Goal: Task Accomplishment & Management: Use online tool/utility

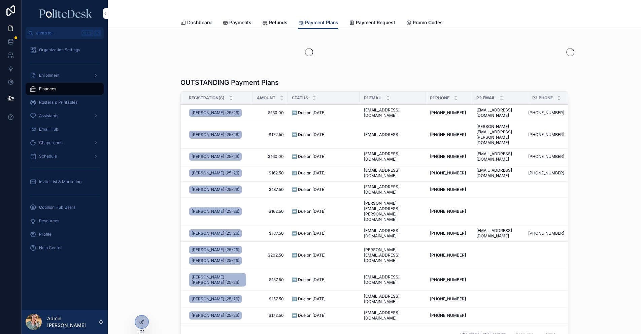
click at [60, 143] on span "Chaperones" at bounding box center [50, 142] width 23 height 5
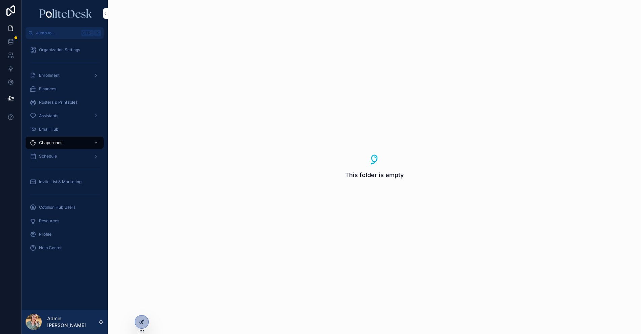
click at [144, 318] on div at bounding box center [141, 321] width 13 height 13
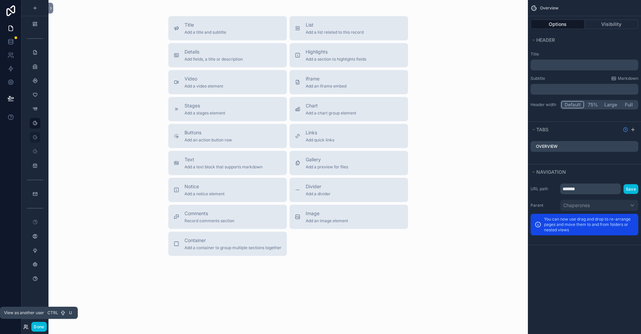
click at [28, 326] on icon at bounding box center [25, 326] width 5 height 5
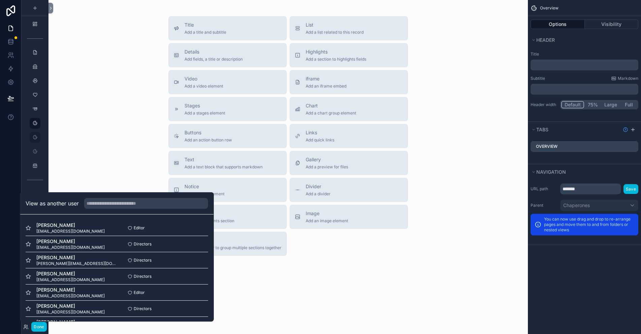
click at [0, 0] on button "Select" at bounding box center [0, 0] width 0 height 0
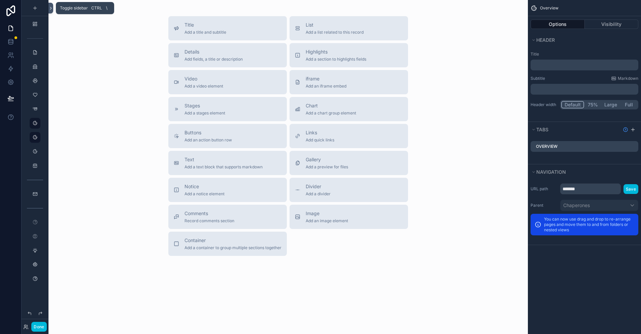
click at [52, 9] on icon at bounding box center [50, 8] width 5 height 5
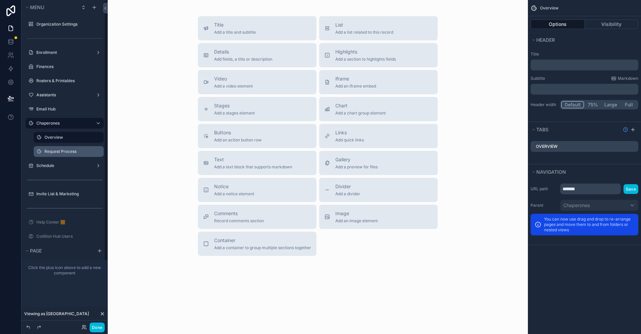
click at [60, 151] on label "Request Process" at bounding box center [71, 151] width 55 height 5
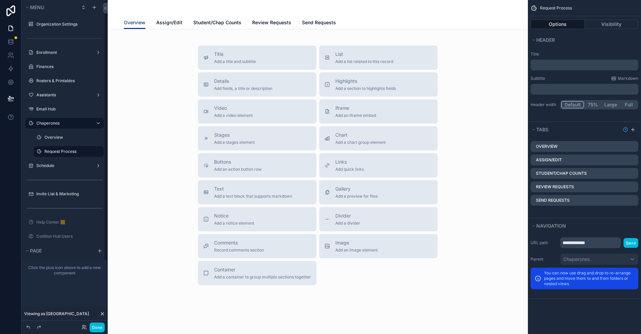
click at [170, 22] on span "Assign/Edit" at bounding box center [169, 22] width 26 height 7
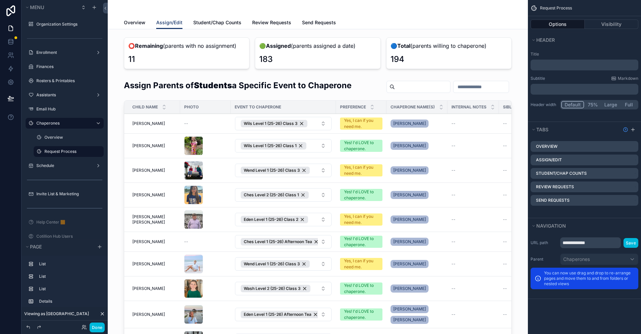
click at [268, 22] on span "Review Requests" at bounding box center [271, 22] width 39 height 7
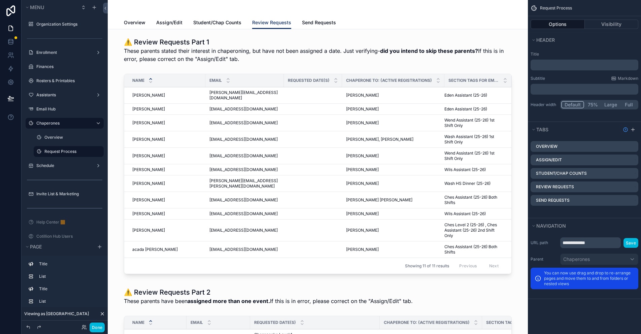
click at [156, 24] on span "Assign/Edit" at bounding box center [169, 22] width 26 height 7
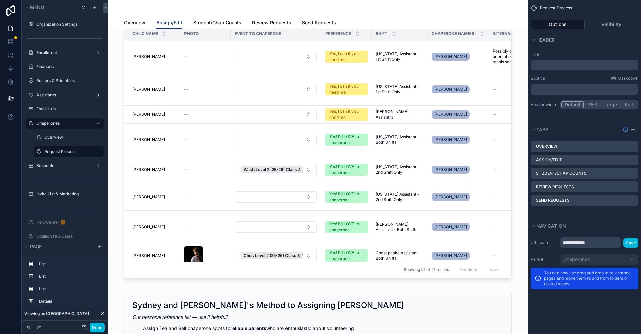
scroll to position [337, 0]
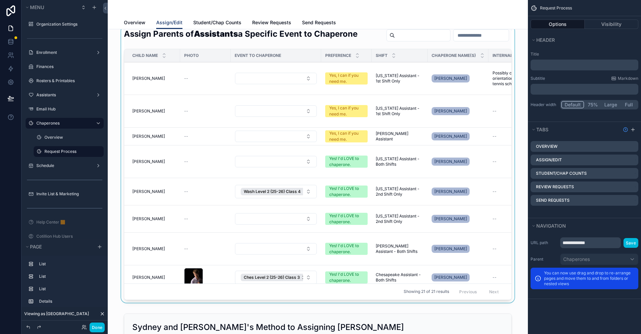
click at [188, 190] on div "scrollable content" at bounding box center [317, 166] width 409 height 280
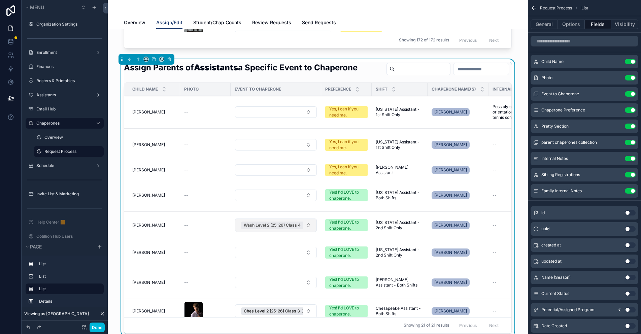
scroll to position [269, 0]
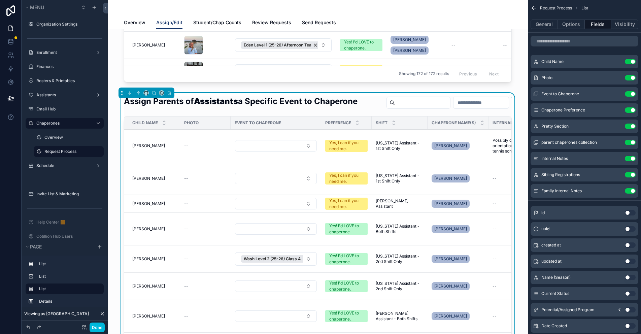
click at [310, 22] on span "Send Requests" at bounding box center [319, 22] width 34 height 7
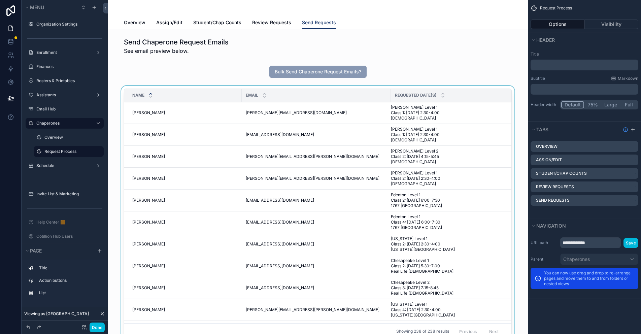
click at [197, 87] on div "scrollable content" at bounding box center [317, 215] width 409 height 259
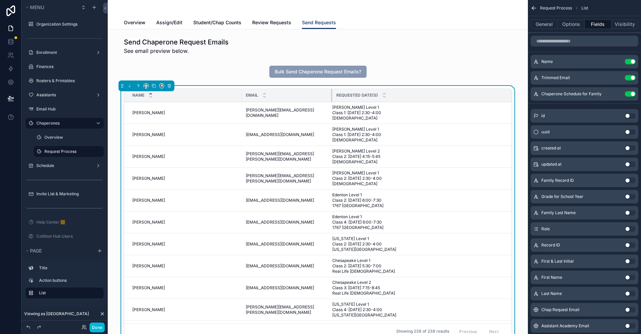
drag, startPoint x: 387, startPoint y: 94, endPoint x: 323, endPoint y: 96, distance: 64.0
click at [331, 96] on div "scrollable content" at bounding box center [332, 95] width 3 height 13
click at [407, 88] on div "Name Email Requested Date(s) [PERSON_NAME] [PERSON_NAME] [PERSON_NAME][EMAIL_AD…" at bounding box center [317, 215] width 409 height 259
click at [540, 25] on button "General" at bounding box center [543, 24] width 27 height 9
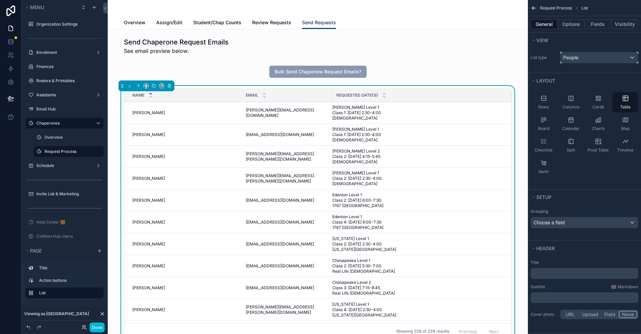
click at [579, 59] on div "People" at bounding box center [598, 57] width 77 height 11
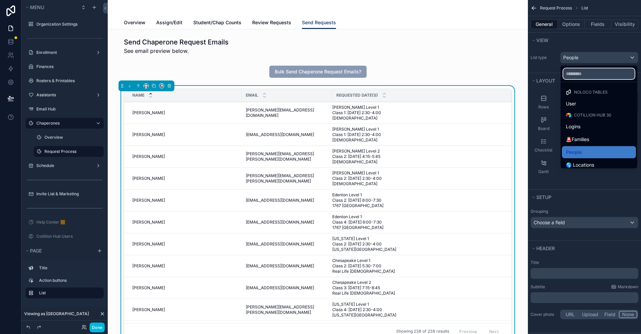
click at [576, 77] on input "text" at bounding box center [598, 73] width 71 height 11
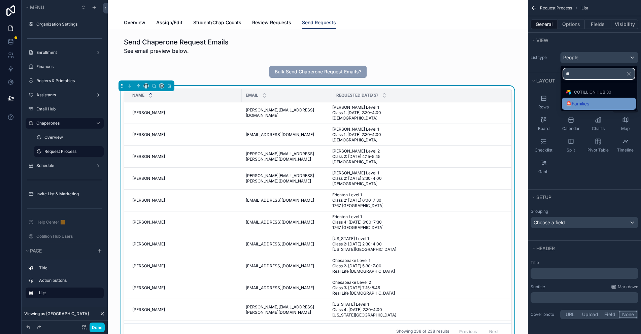
type input "**"
drag, startPoint x: 585, startPoint y: 101, endPoint x: 580, endPoint y: 100, distance: 4.8
click at [585, 101] on span "🚨Families" at bounding box center [577, 104] width 23 height 8
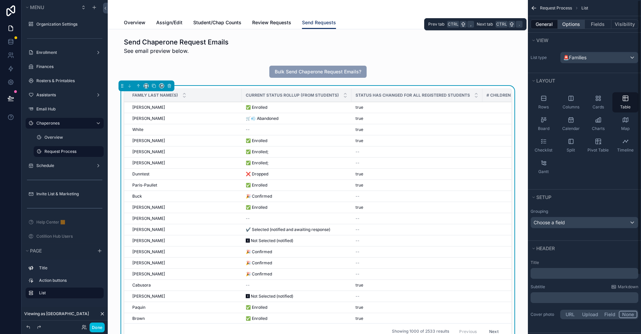
click at [576, 25] on button "Options" at bounding box center [571, 24] width 27 height 9
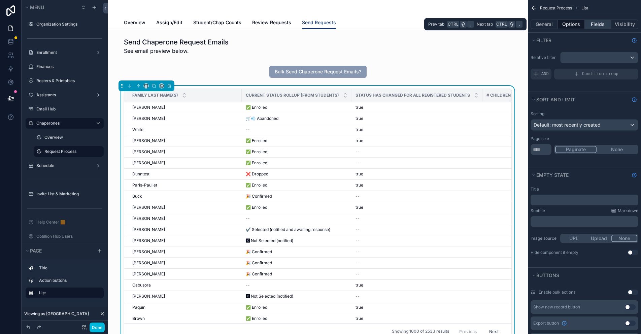
click at [592, 25] on button "Fields" at bounding box center [598, 24] width 27 height 9
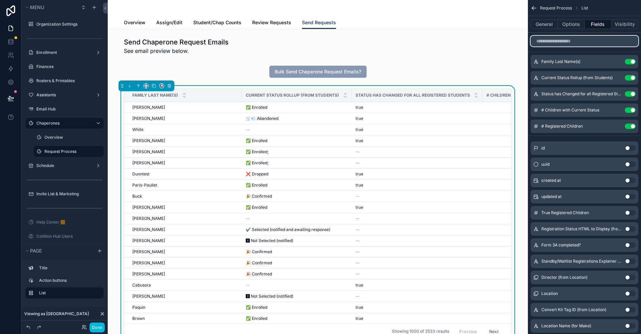
click at [555, 42] on input "scrollable content" at bounding box center [584, 41] width 108 height 11
click at [636, 95] on div "Status has Changed for all Registered Students Use setting" at bounding box center [584, 93] width 108 height 13
drag, startPoint x: 631, startPoint y: 94, endPoint x: 632, endPoint y: 80, distance: 14.5
click at [631, 94] on button "Use setting" at bounding box center [630, 93] width 11 height 5
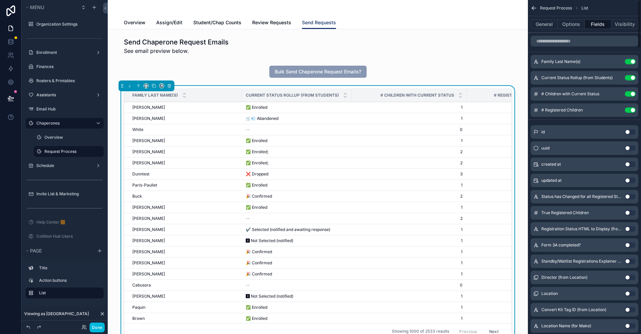
click at [632, 79] on button "Use setting" at bounding box center [630, 77] width 11 height 5
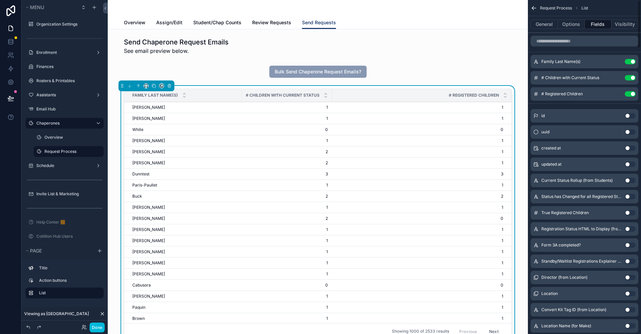
click at [630, 76] on button "Use setting" at bounding box center [630, 77] width 11 height 5
click at [630, 77] on button "Use setting" at bounding box center [630, 77] width 11 height 5
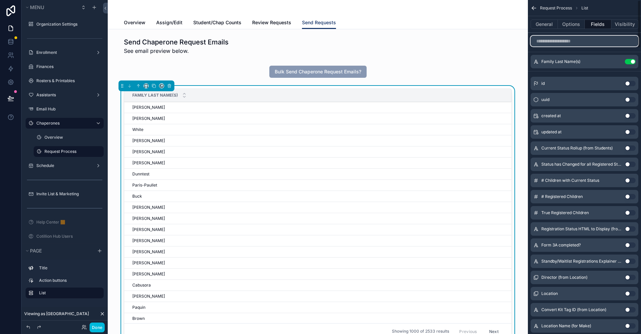
click at [564, 41] on input "scrollable content" at bounding box center [584, 41] width 108 height 11
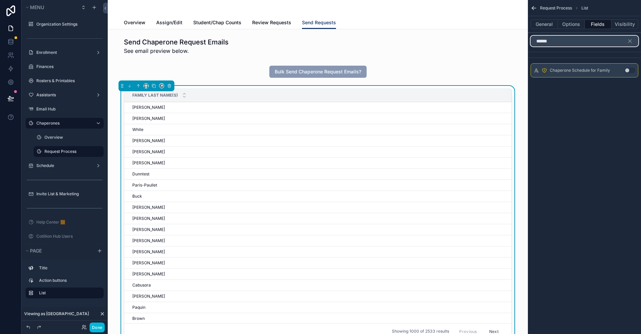
type input "******"
click at [628, 71] on button "Use setting" at bounding box center [629, 70] width 11 height 5
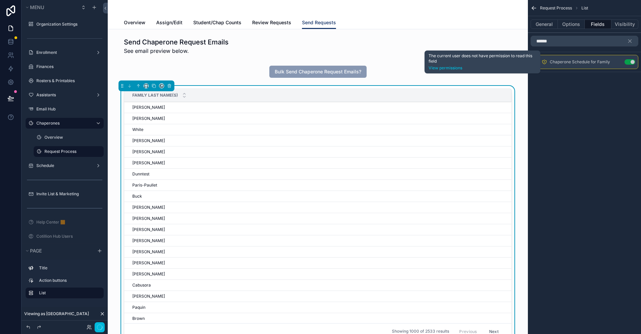
click at [544, 60] on icon "scrollable content" at bounding box center [543, 61] width 5 height 5
click at [449, 67] on link "View permissions" at bounding box center [482, 67] width 108 height 5
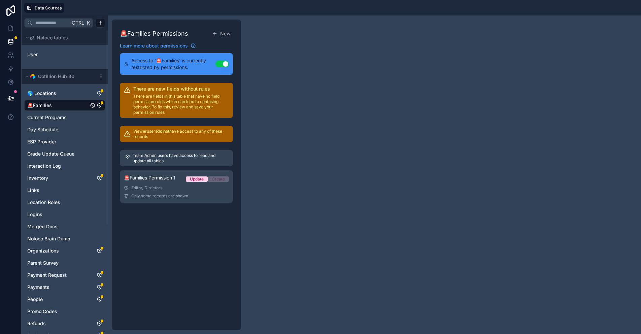
drag, startPoint x: 199, startPoint y: 155, endPoint x: 204, endPoint y: 155, distance: 4.7
click at [199, 155] on p "Team Admin users have access to read and update all tables" at bounding box center [180, 158] width 95 height 11
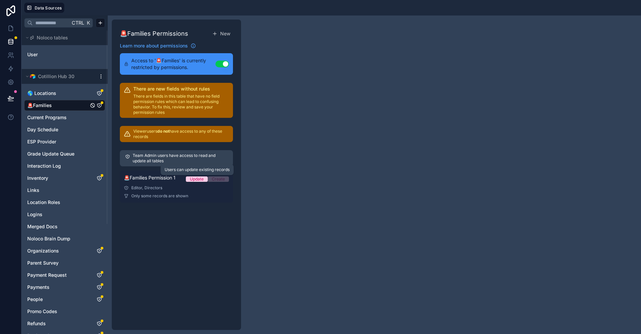
click at [201, 179] on div "Update" at bounding box center [197, 178] width 14 height 5
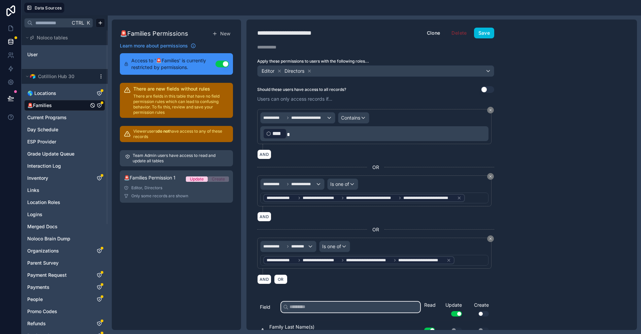
click at [298, 310] on input "text" at bounding box center [350, 307] width 139 height 11
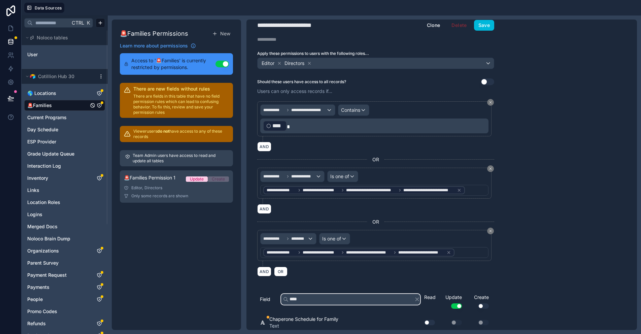
scroll to position [10, 0]
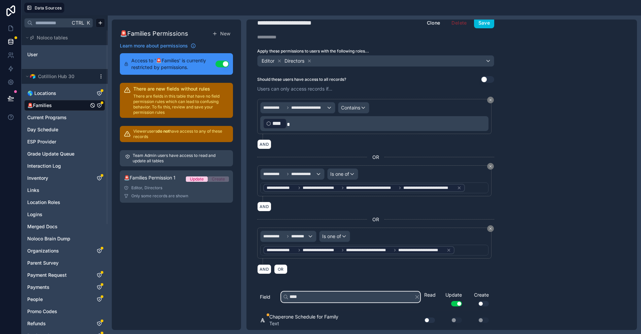
type input "****"
click at [428, 320] on button "Use setting" at bounding box center [429, 319] width 11 height 5
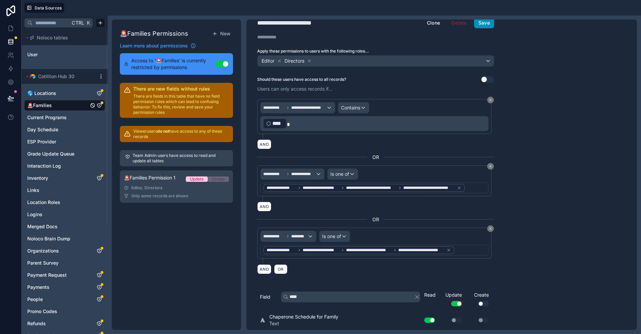
click at [479, 22] on button "Save" at bounding box center [484, 22] width 20 height 11
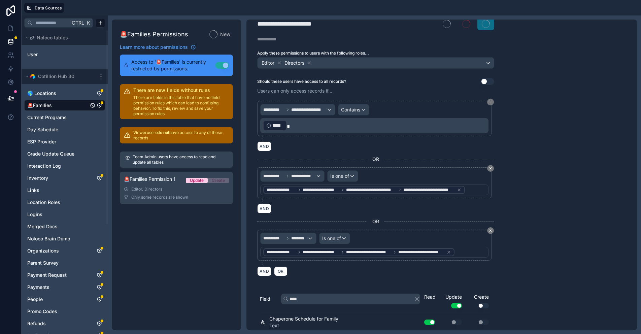
scroll to position [11, 0]
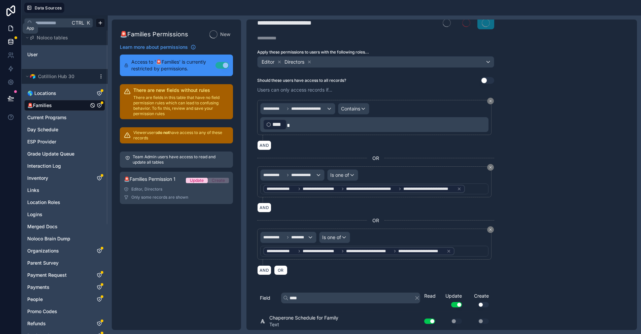
click at [10, 28] on icon at bounding box center [10, 28] width 7 height 7
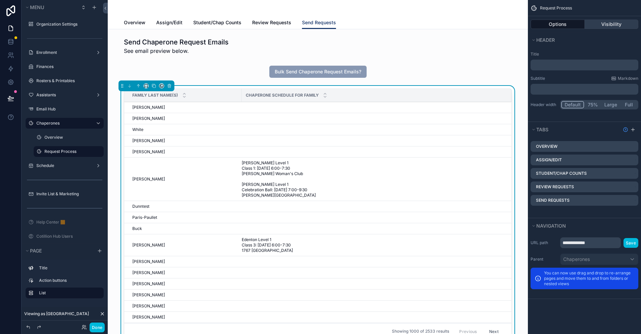
click at [611, 24] on button "Visibility" at bounding box center [612, 24] width 54 height 9
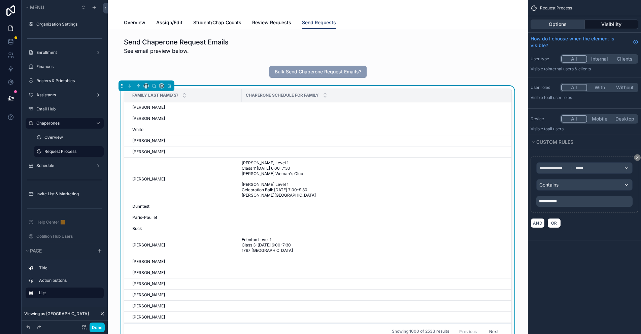
click at [549, 25] on button "Options" at bounding box center [557, 24] width 54 height 9
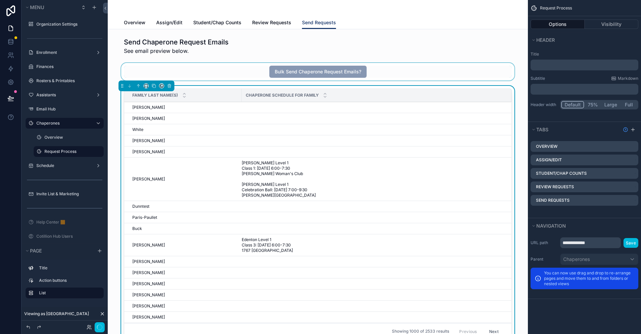
drag, startPoint x: 421, startPoint y: 105, endPoint x: 497, endPoint y: 73, distance: 82.8
click at [417, 105] on td "scrollable content" at bounding box center [377, 107] width 270 height 11
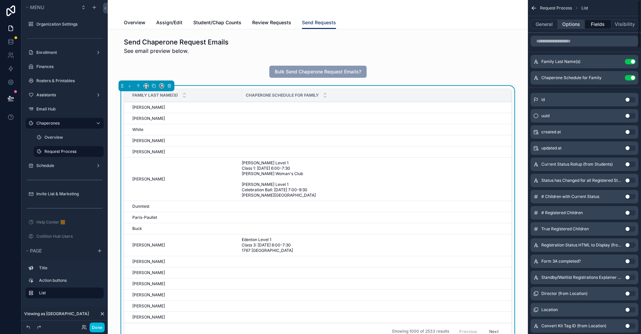
click at [565, 27] on button "Options" at bounding box center [571, 24] width 27 height 9
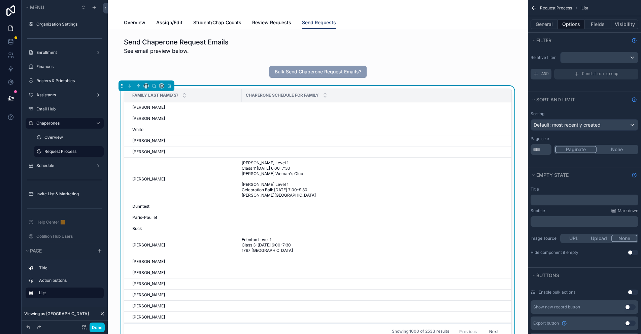
click at [540, 74] on div "AND" at bounding box center [540, 74] width 21 height 11
click at [548, 74] on span "Add a filter" at bounding box center [547, 73] width 29 height 5
click at [0, 0] on icon "scrollable content" at bounding box center [0, 0] width 0 height 0
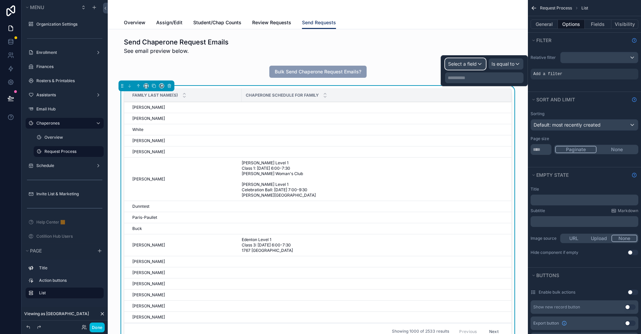
click at [471, 66] on span "Select a field" at bounding box center [462, 64] width 29 height 7
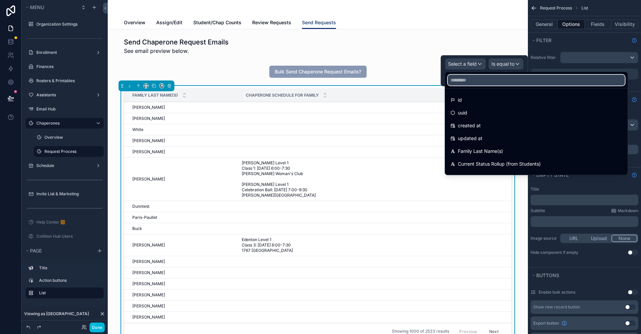
click at [460, 79] on input "text" at bounding box center [536, 80] width 177 height 11
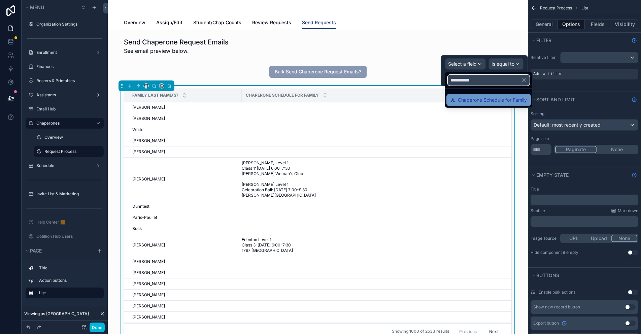
type input "**********"
click at [482, 102] on span "Chaperone Schedule for Family" at bounding box center [492, 100] width 69 height 8
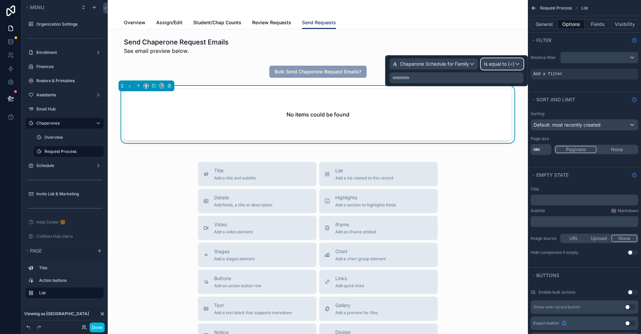
click at [489, 63] on span "Is equal to (=)" at bounding box center [499, 64] width 31 height 7
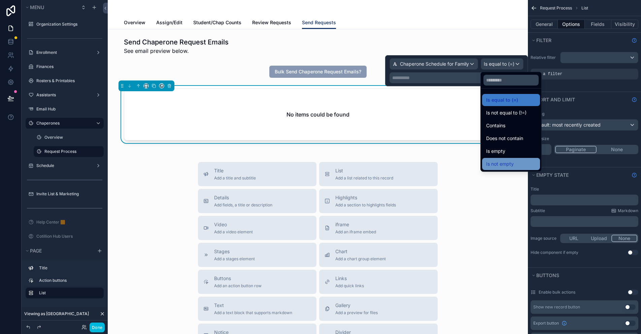
click at [504, 163] on span "Is not empty" at bounding box center [500, 164] width 28 height 8
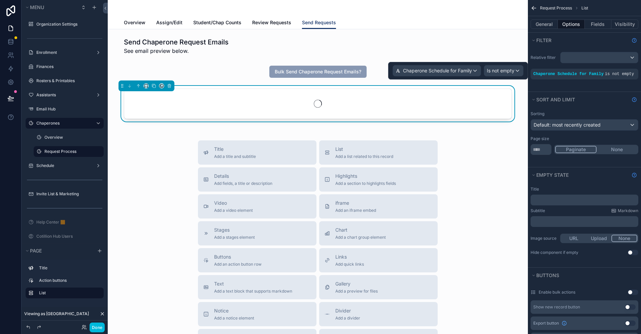
click at [0, 0] on icon "scrollable content" at bounding box center [0, 0] width 0 height 0
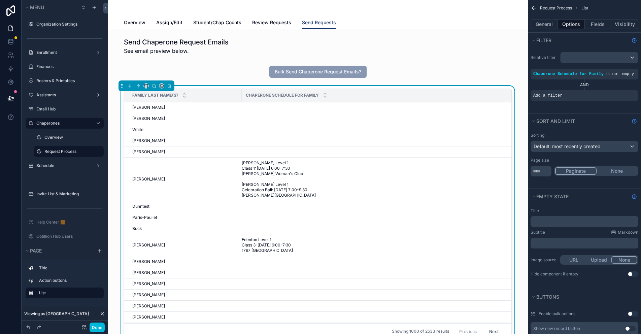
click at [0, 0] on icon "scrollable content" at bounding box center [0, 0] width 0 height 0
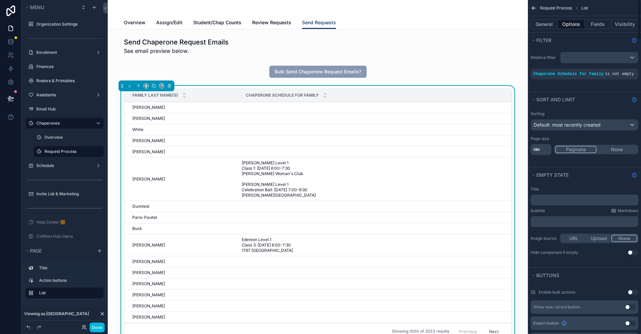
click at [0, 0] on icon "scrollable content" at bounding box center [0, 0] width 0 height 0
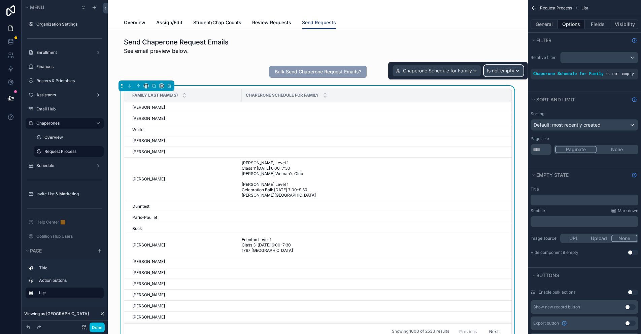
click at [493, 70] on span "Is not empty" at bounding box center [501, 70] width 28 height 7
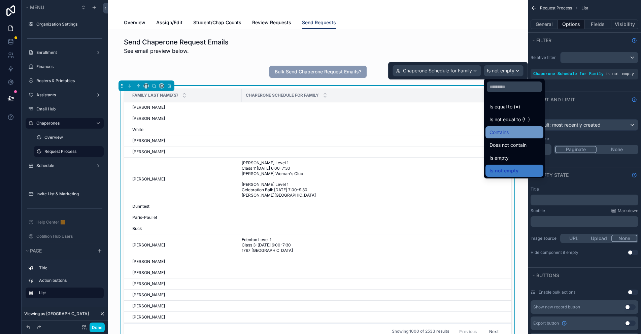
click at [508, 130] on span "Contains" at bounding box center [498, 132] width 19 height 8
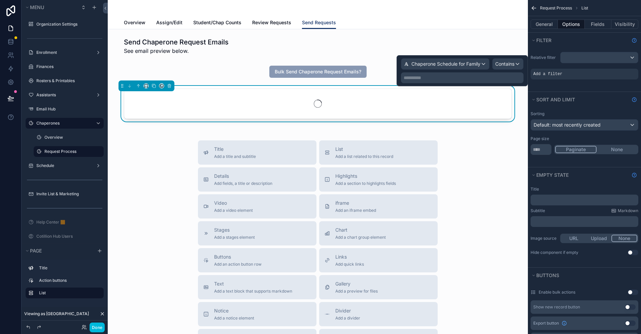
click at [431, 77] on p "**********" at bounding box center [462, 77] width 118 height 7
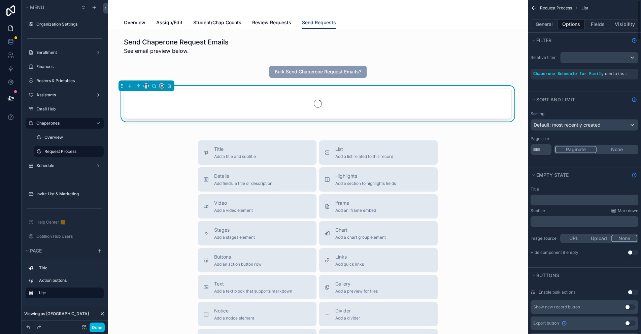
click at [594, 83] on div "Relative filter Chaperone Schedule for Family contains :" at bounding box center [584, 70] width 113 height 44
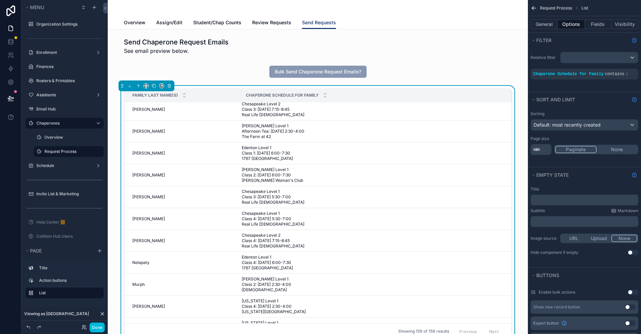
scroll to position [168, 0]
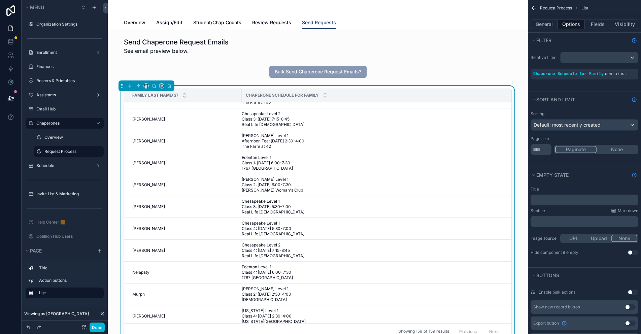
click at [266, 23] on span "Review Requests" at bounding box center [271, 22] width 39 height 7
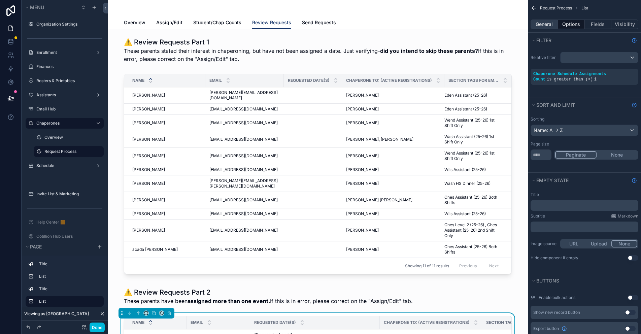
click at [543, 24] on button "General" at bounding box center [543, 24] width 27 height 9
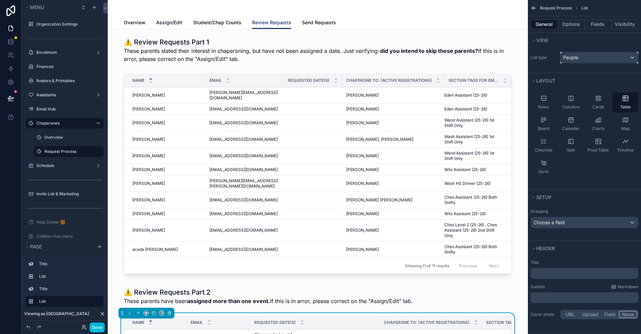
click at [570, 56] on span "People" at bounding box center [570, 57] width 15 height 7
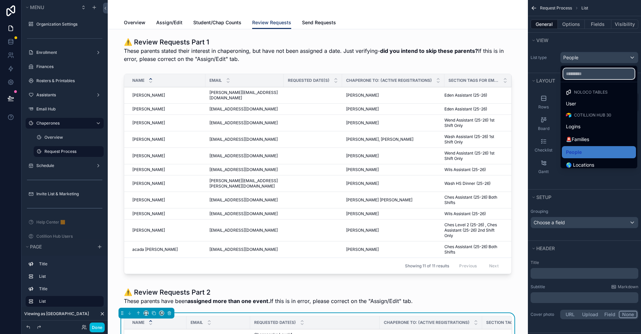
click at [572, 72] on input "text" at bounding box center [598, 73] width 71 height 11
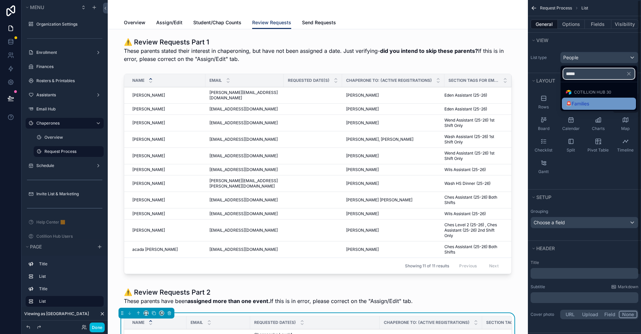
type input "*****"
click at [583, 106] on span "🚨Families" at bounding box center [577, 104] width 23 height 8
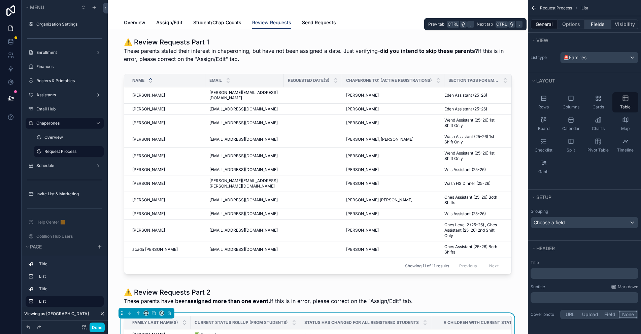
click at [592, 24] on button "Fields" at bounding box center [598, 24] width 27 height 9
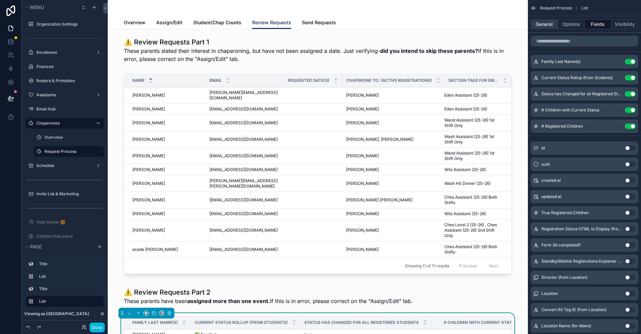
click at [547, 25] on button "General" at bounding box center [543, 24] width 27 height 9
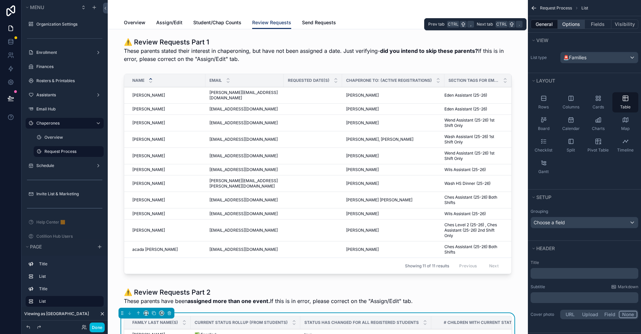
drag, startPoint x: 570, startPoint y: 25, endPoint x: 580, endPoint y: 24, distance: 9.4
click at [570, 25] on button "Options" at bounding box center [571, 24] width 27 height 9
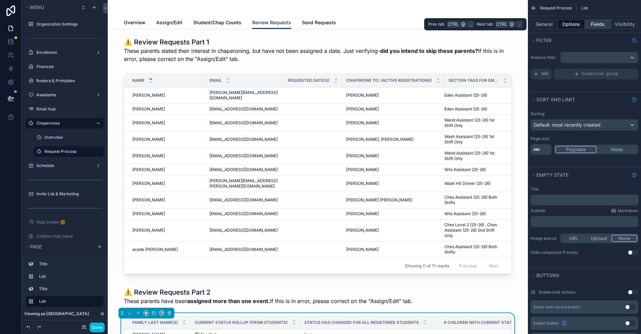
click at [595, 24] on button "Fields" at bounding box center [598, 24] width 27 height 9
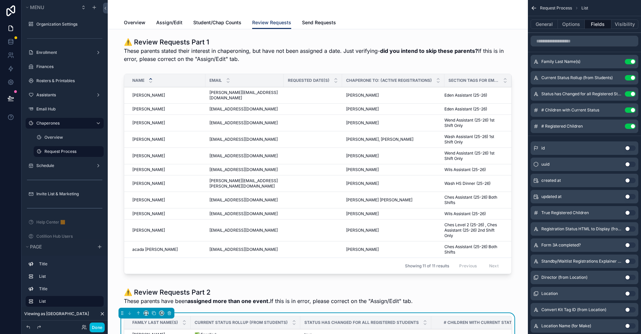
click at [630, 62] on button "Use setting" at bounding box center [630, 61] width 11 height 5
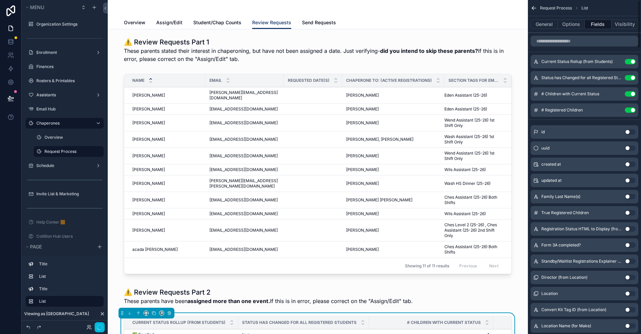
click at [631, 62] on button "Use setting" at bounding box center [630, 61] width 11 height 5
click at [631, 75] on button "Use setting" at bounding box center [630, 77] width 11 height 5
click at [631, 91] on button "Use setting" at bounding box center [630, 93] width 11 height 5
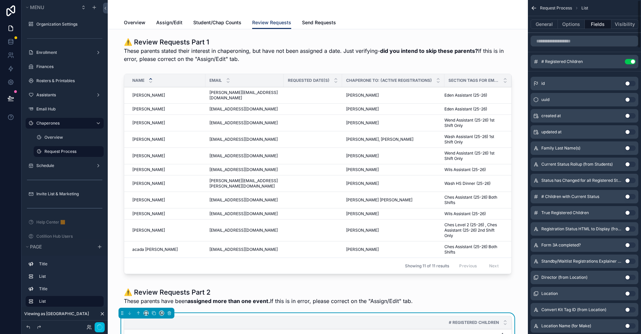
click at [631, 62] on button "Use setting" at bounding box center [630, 61] width 11 height 5
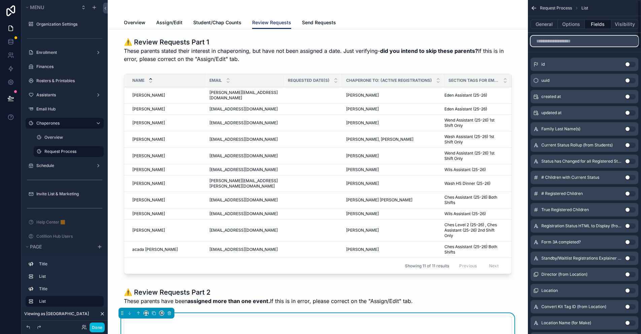
click at [554, 42] on input "scrollable content" at bounding box center [584, 41] width 108 height 11
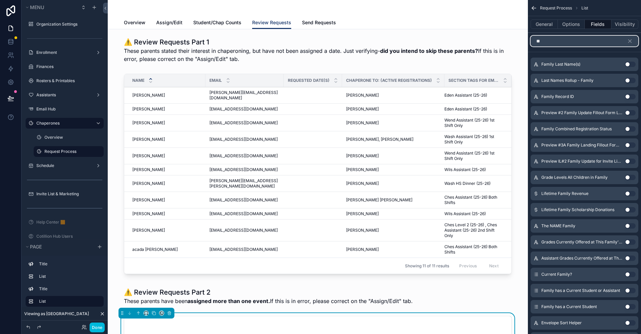
type input "*"
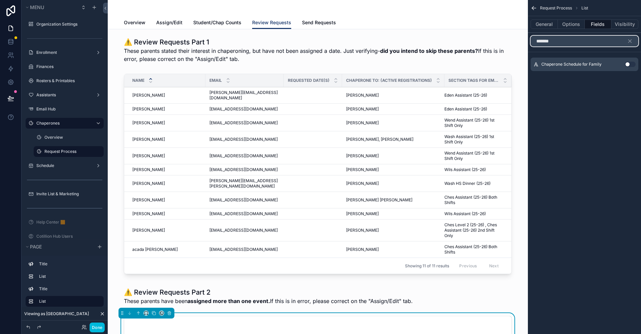
type input "*******"
click at [629, 63] on button "Use setting" at bounding box center [630, 64] width 11 height 5
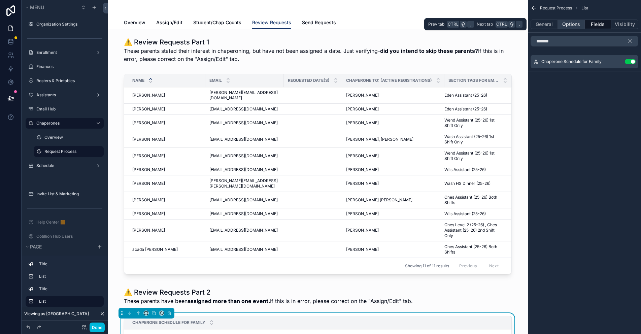
click at [567, 24] on button "Options" at bounding box center [571, 24] width 27 height 9
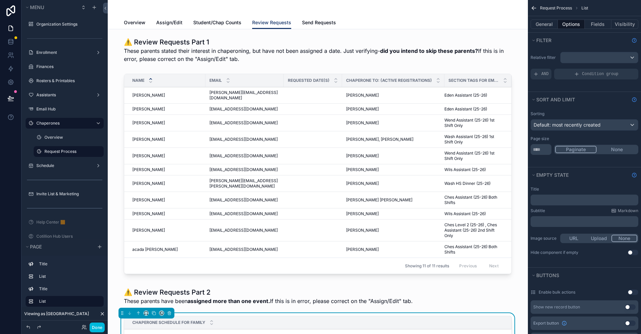
drag, startPoint x: 544, startPoint y: 75, endPoint x: 552, endPoint y: 89, distance: 15.7
click at [544, 75] on span "AND" at bounding box center [544, 73] width 7 height 5
click at [535, 74] on span "Add a filter" at bounding box center [547, 73] width 29 height 5
click at [0, 0] on div "scrollable content" at bounding box center [0, 0] width 0 height 0
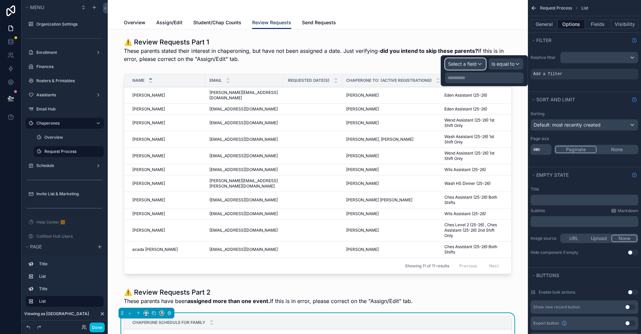
click at [469, 61] on span "Select a field" at bounding box center [462, 64] width 29 height 6
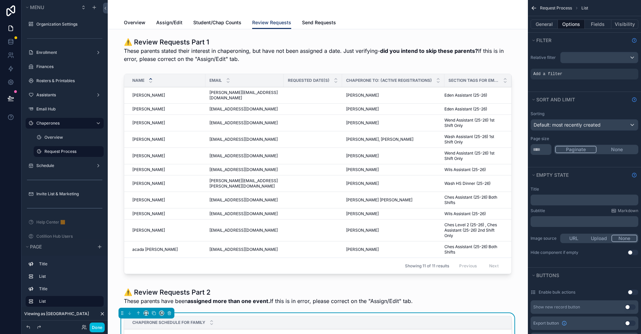
click at [321, 24] on span "Send Requests" at bounding box center [319, 22] width 34 height 7
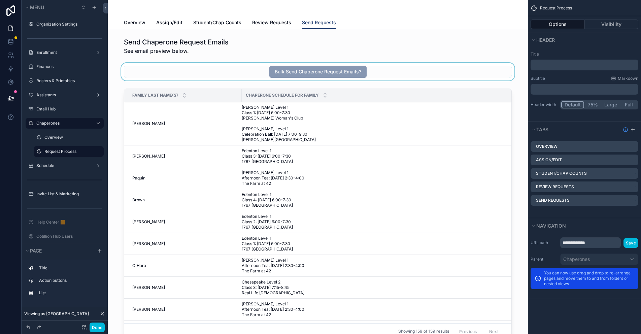
drag, startPoint x: 241, startPoint y: 86, endPoint x: 472, endPoint y: 78, distance: 231.7
click at [241, 86] on div "scrollable content" at bounding box center [317, 215] width 409 height 259
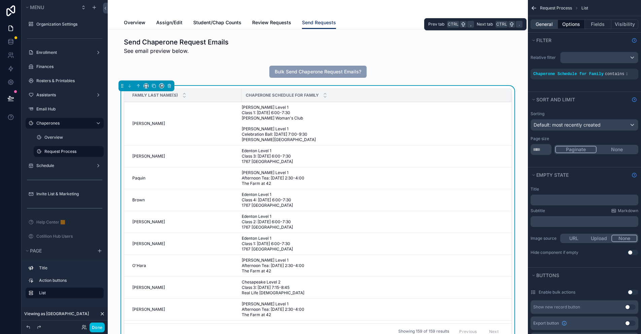
click at [552, 26] on button "General" at bounding box center [543, 24] width 27 height 9
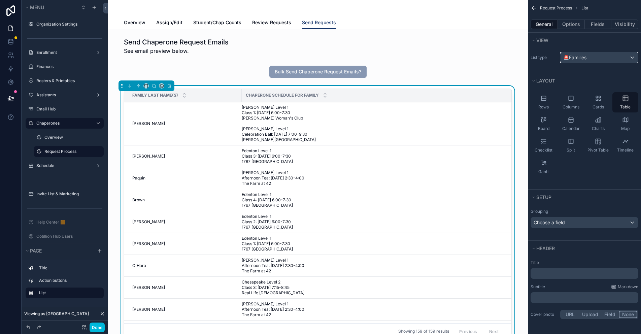
click at [577, 57] on span "🚨Families" at bounding box center [574, 57] width 23 height 7
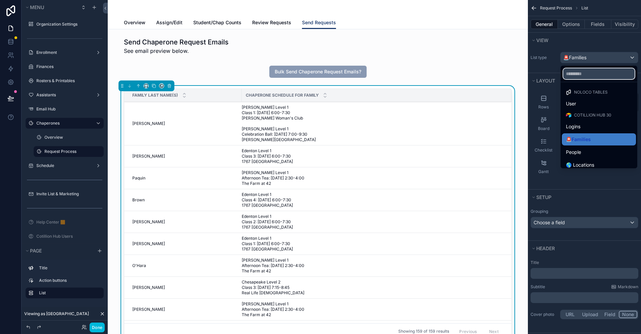
click at [577, 76] on input "text" at bounding box center [598, 73] width 71 height 11
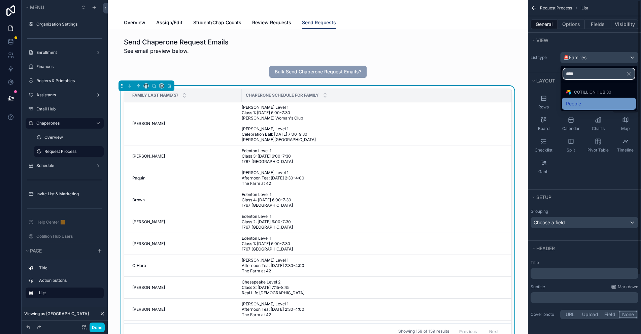
type input "****"
click at [565, 103] on div "People" at bounding box center [599, 104] width 74 height 12
